Goal: Task Accomplishment & Management: Manage account settings

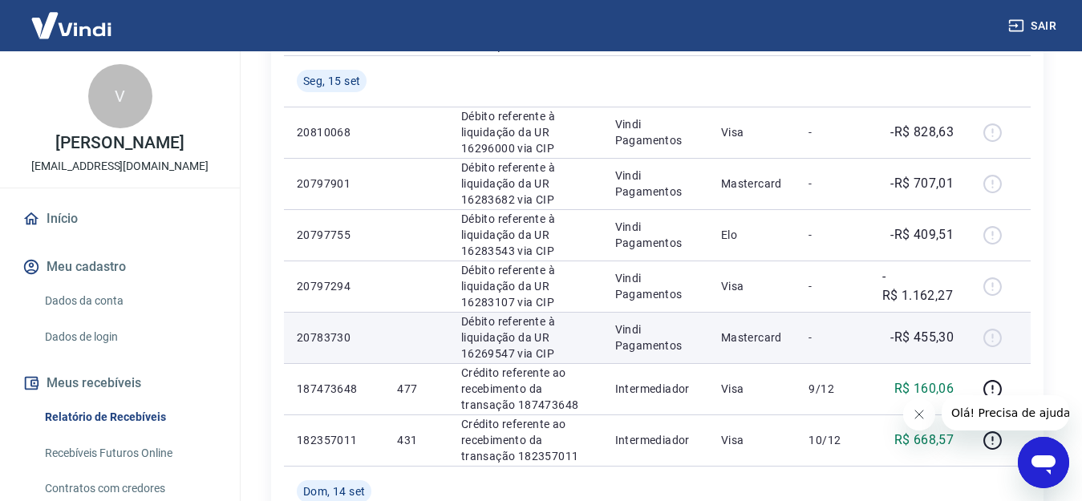
scroll to position [1123, 0]
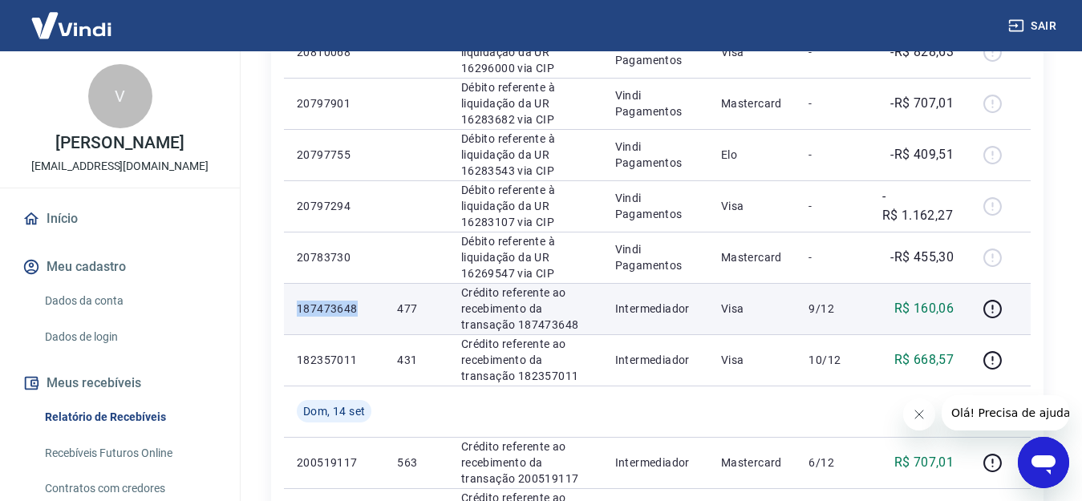
drag, startPoint x: 356, startPoint y: 311, endPoint x: 294, endPoint y: 316, distance: 61.9
click at [294, 316] on td "187473648" at bounding box center [334, 308] width 100 height 51
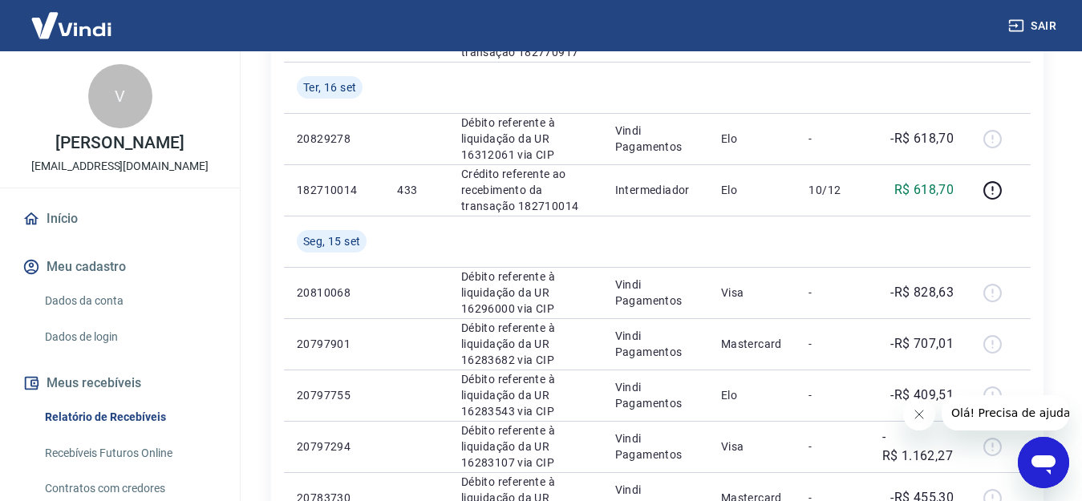
scroll to position [802, 0]
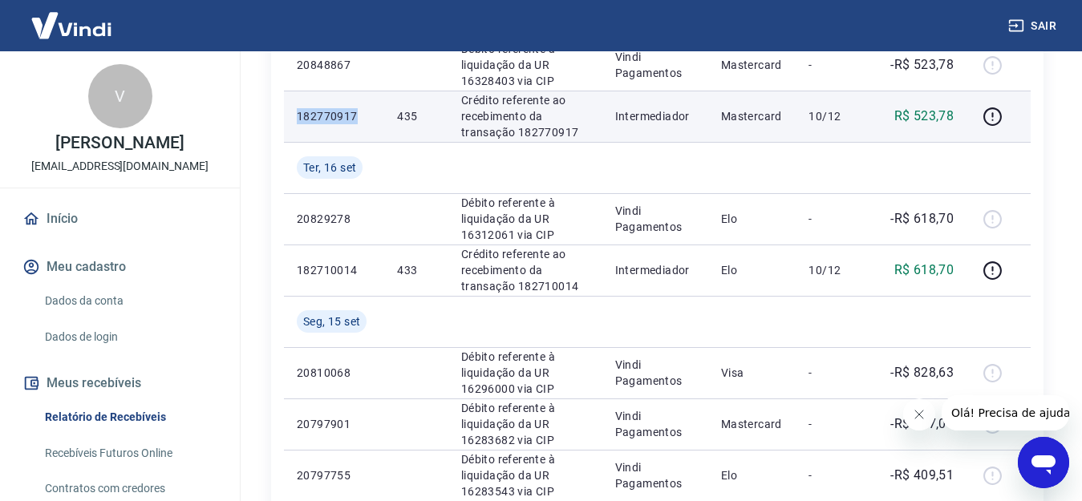
drag, startPoint x: 335, startPoint y: 115, endPoint x: 295, endPoint y: 116, distance: 40.1
click at [295, 116] on td "182770917" at bounding box center [334, 116] width 100 height 51
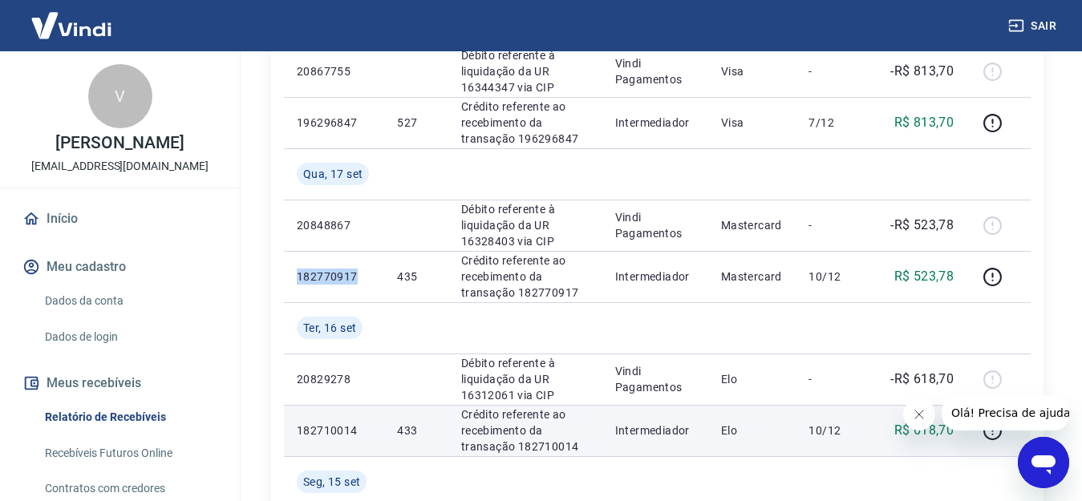
scroll to position [561, 0]
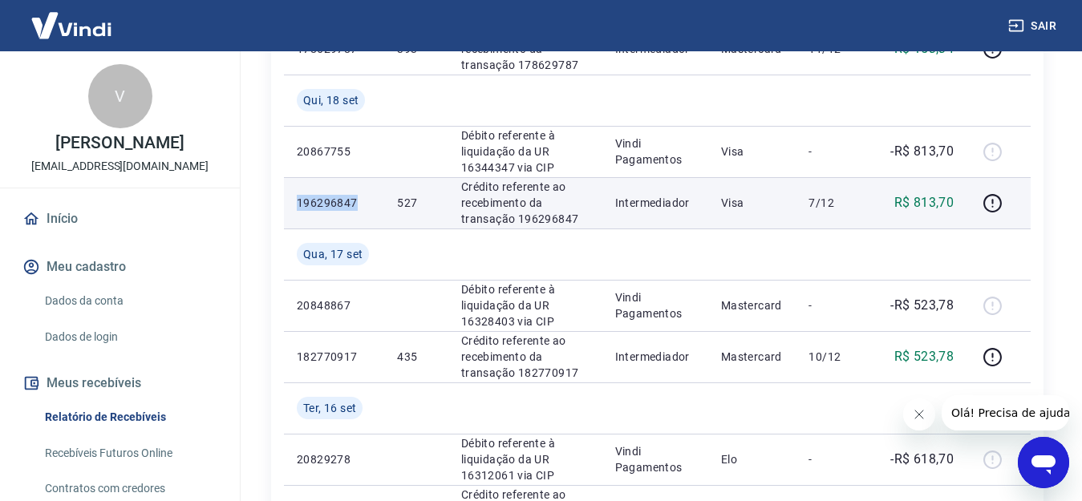
drag, startPoint x: 356, startPoint y: 198, endPoint x: 295, endPoint y: 204, distance: 61.3
click at [295, 204] on td "196296847" at bounding box center [334, 202] width 100 height 51
copy p "196296847"
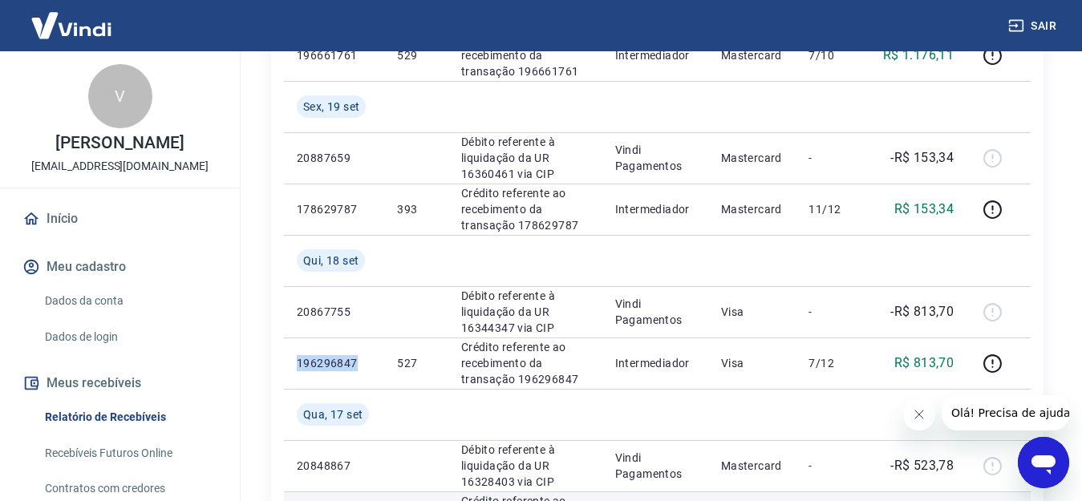
scroll to position [321, 0]
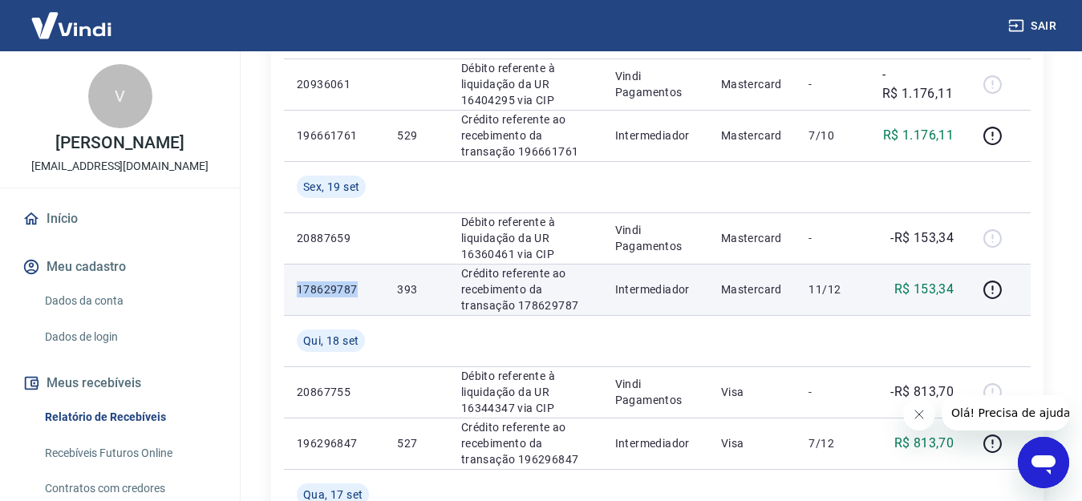
drag, startPoint x: 354, startPoint y: 285, endPoint x: 296, endPoint y: 286, distance: 58.5
click at [296, 286] on td "178629787" at bounding box center [334, 289] width 100 height 51
copy p "178629787"
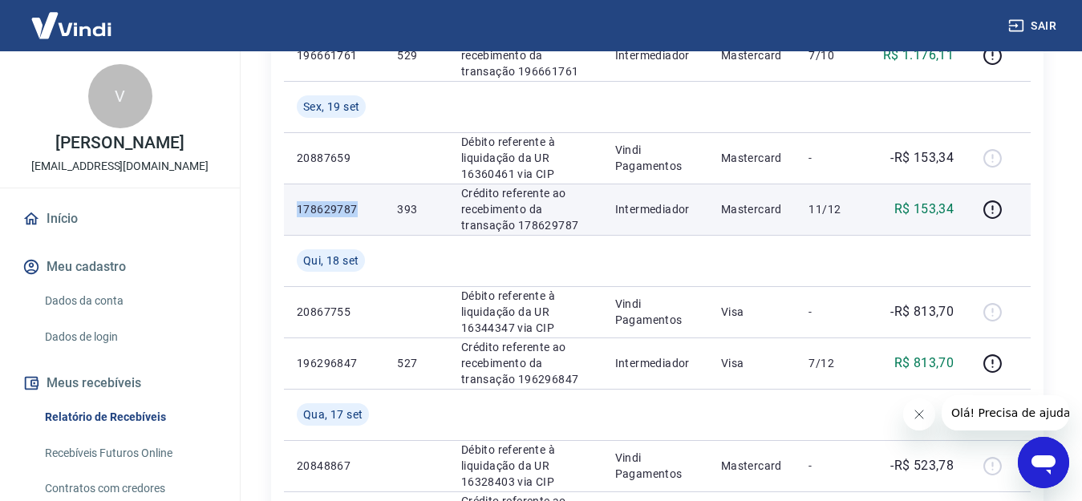
scroll to position [481, 0]
